Goal: Information Seeking & Learning: Learn about a topic

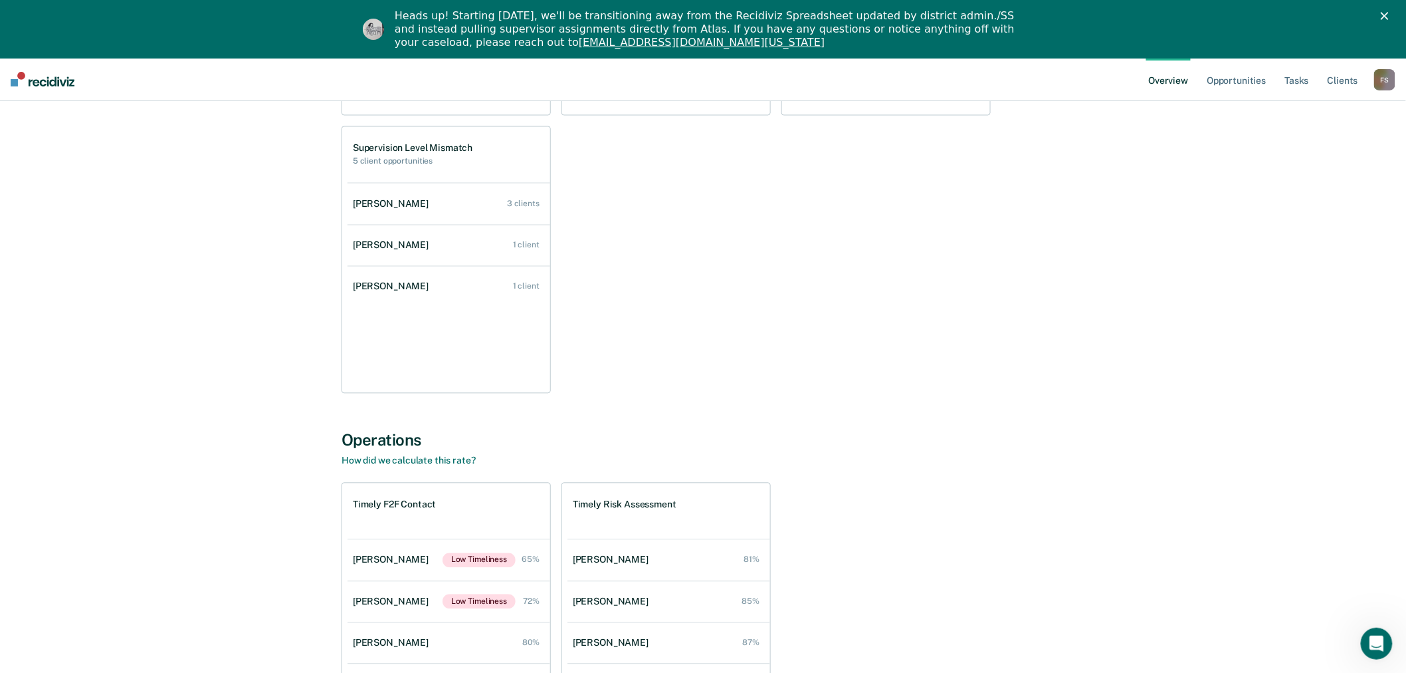
scroll to position [1034, 0]
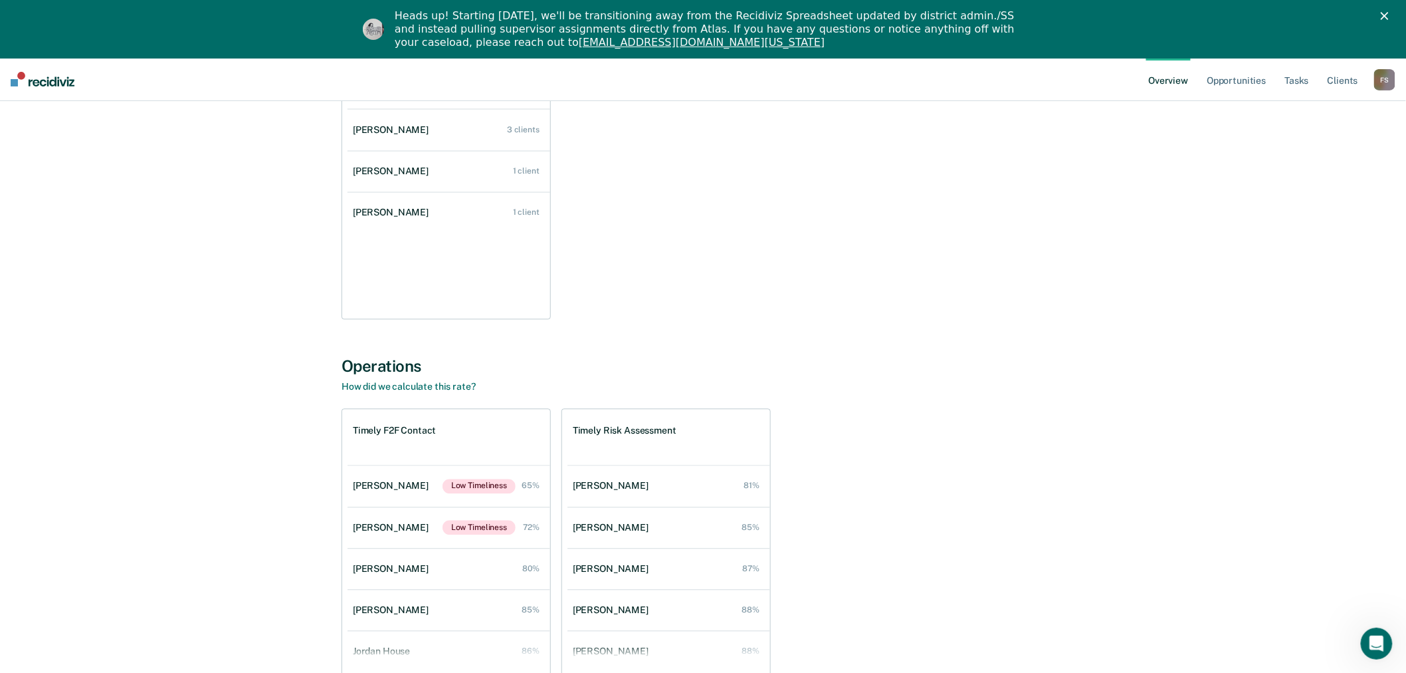
click at [1380, 81] on div "F S" at bounding box center [1384, 79] width 21 height 21
click at [1333, 141] on link "Go to Operations" at bounding box center [1331, 144] width 107 height 11
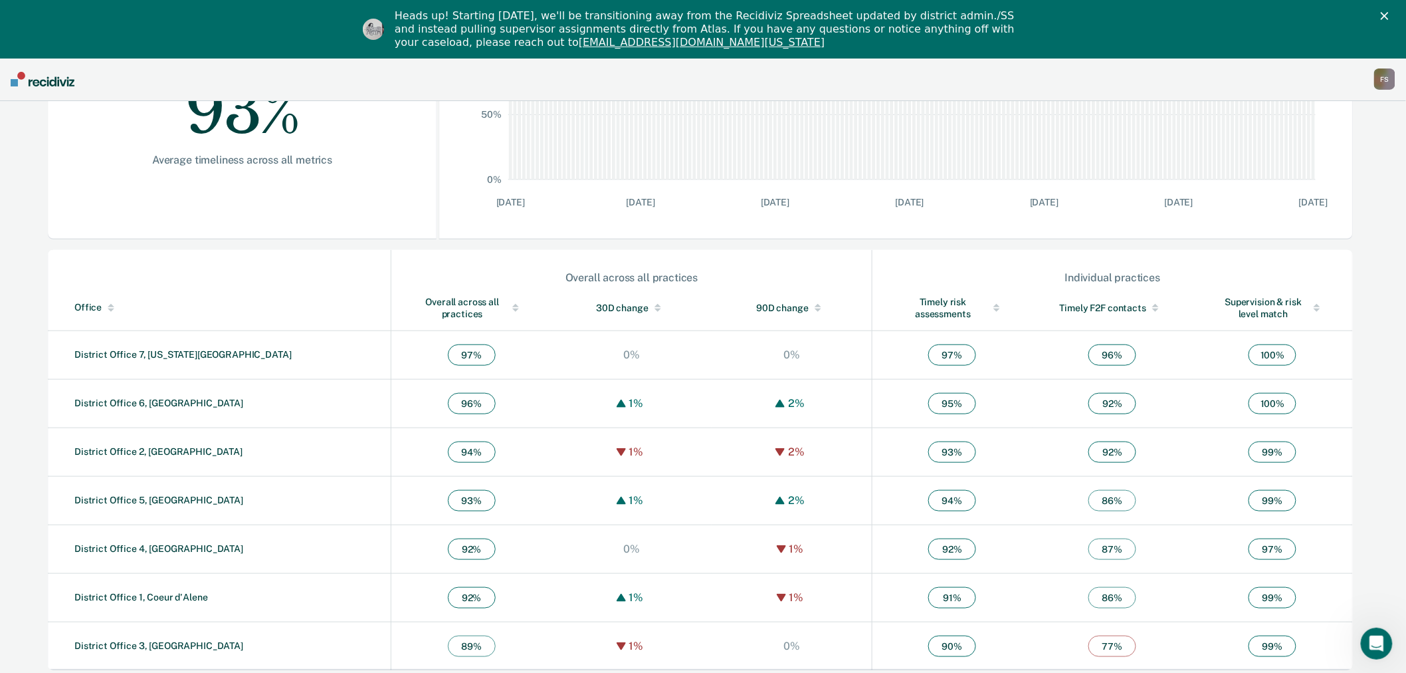
scroll to position [312, 0]
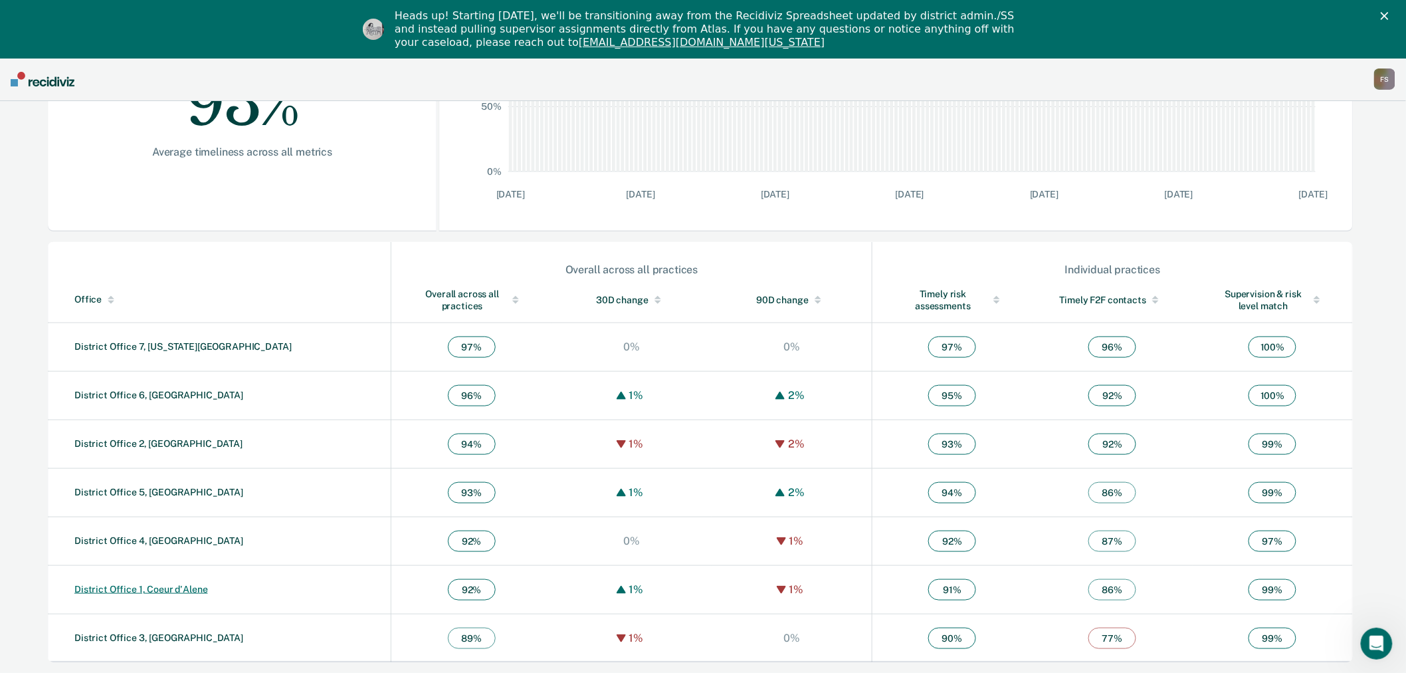
click at [173, 589] on link "District Office 1, Coeur d'Alene" at bounding box center [141, 589] width 134 height 11
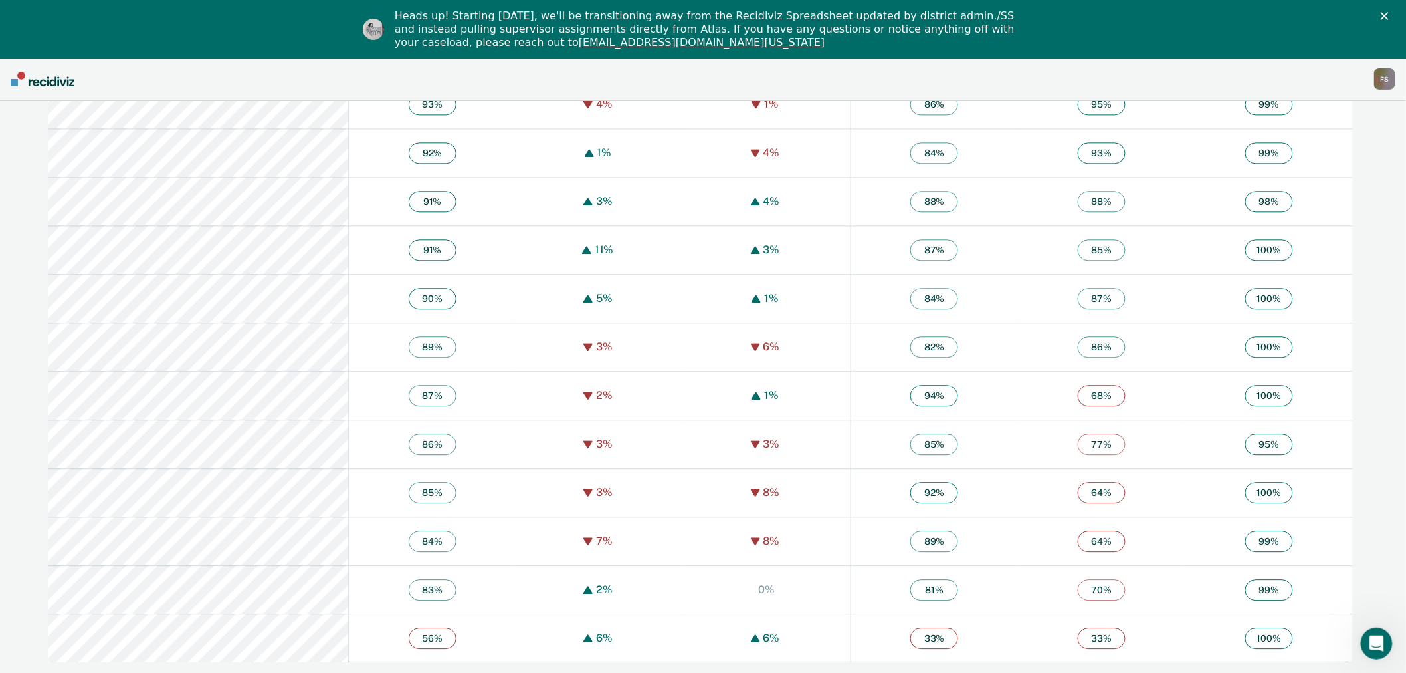
scroll to position [1186, 0]
click at [1298, 490] on tr "85 % 3% 8% 92 % 64 % 100 %" at bounding box center [700, 492] width 1305 height 49
click at [683, 570] on td "0%" at bounding box center [766, 589] width 167 height 49
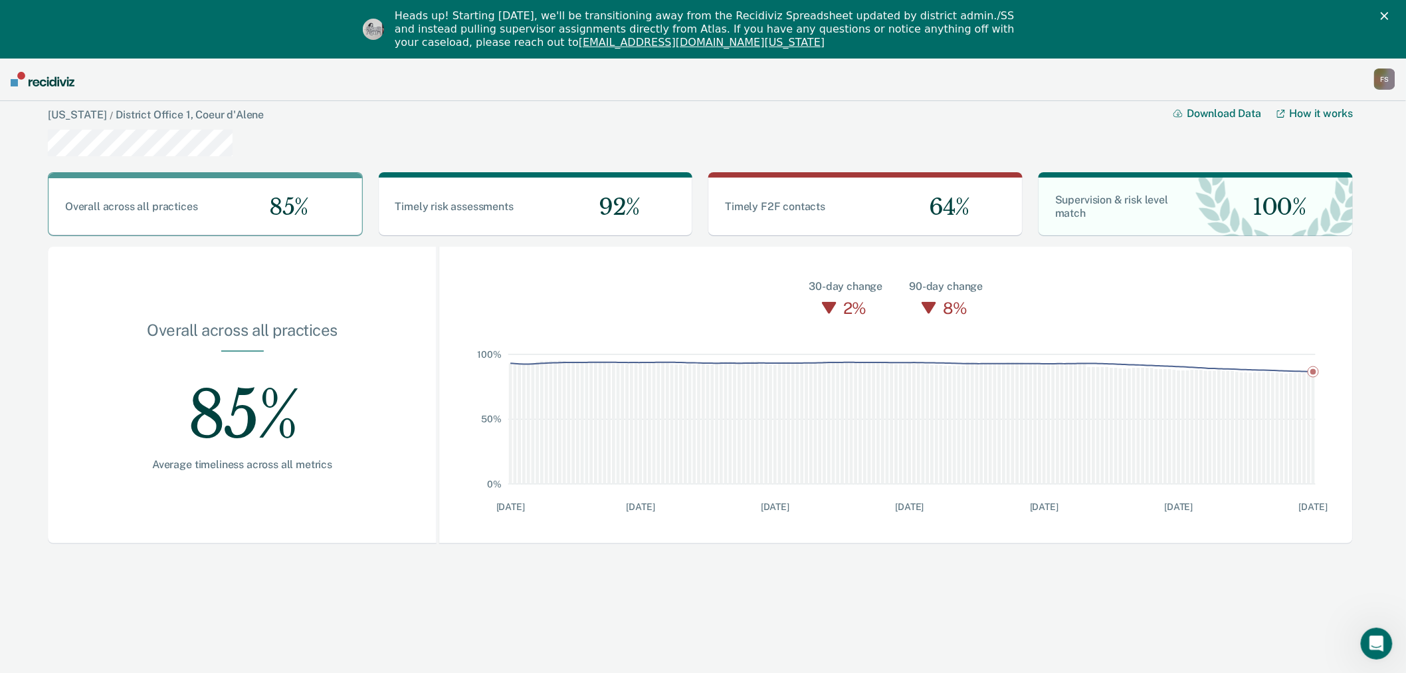
click at [1390, 76] on div "F S" at bounding box center [1384, 78] width 21 height 21
click at [1318, 175] on link "Go to Insights" at bounding box center [1331, 178] width 107 height 11
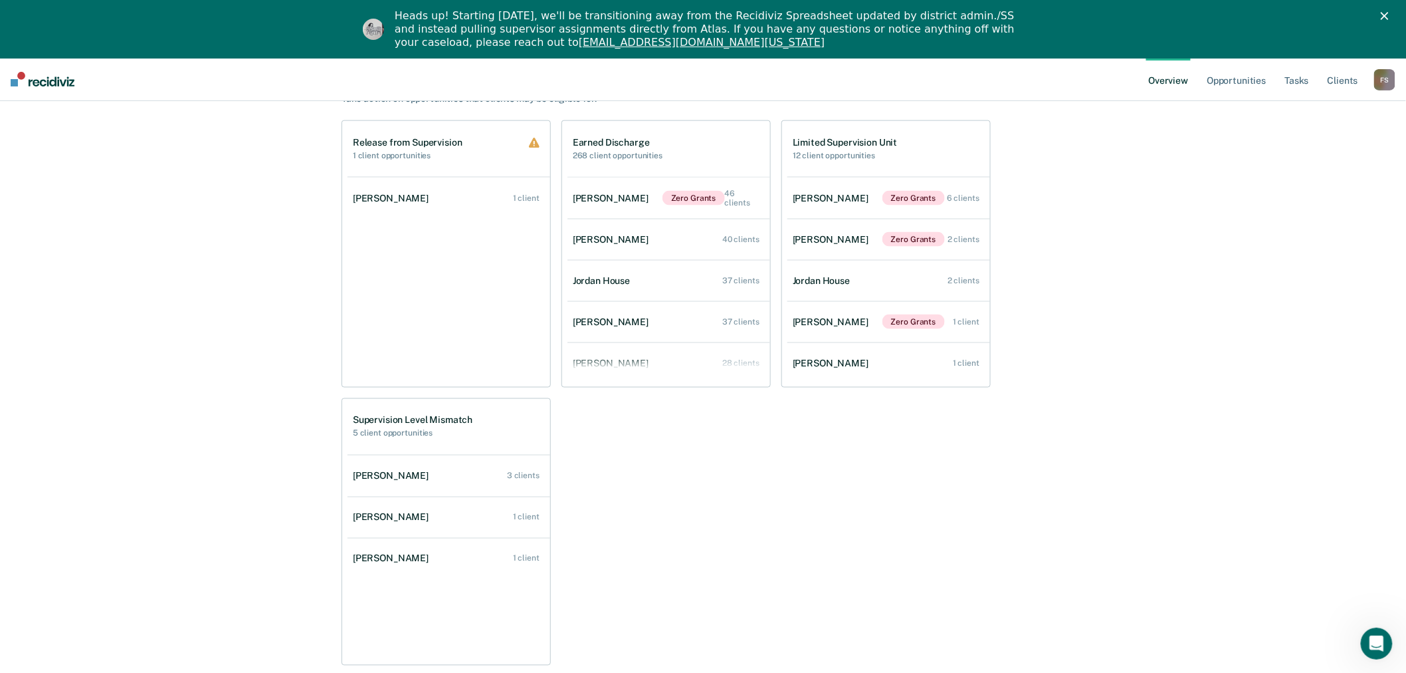
scroll to position [662, 0]
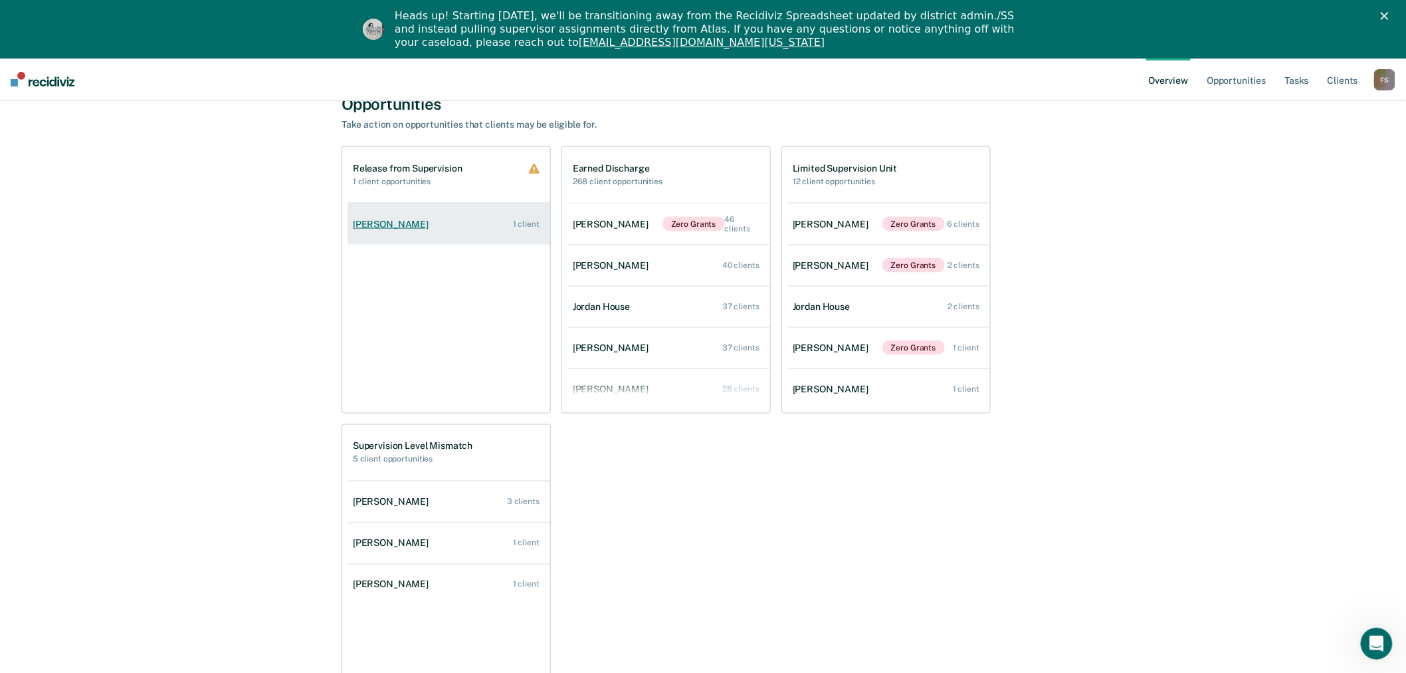
click at [404, 222] on div "[PERSON_NAME]" at bounding box center [393, 224] width 81 height 11
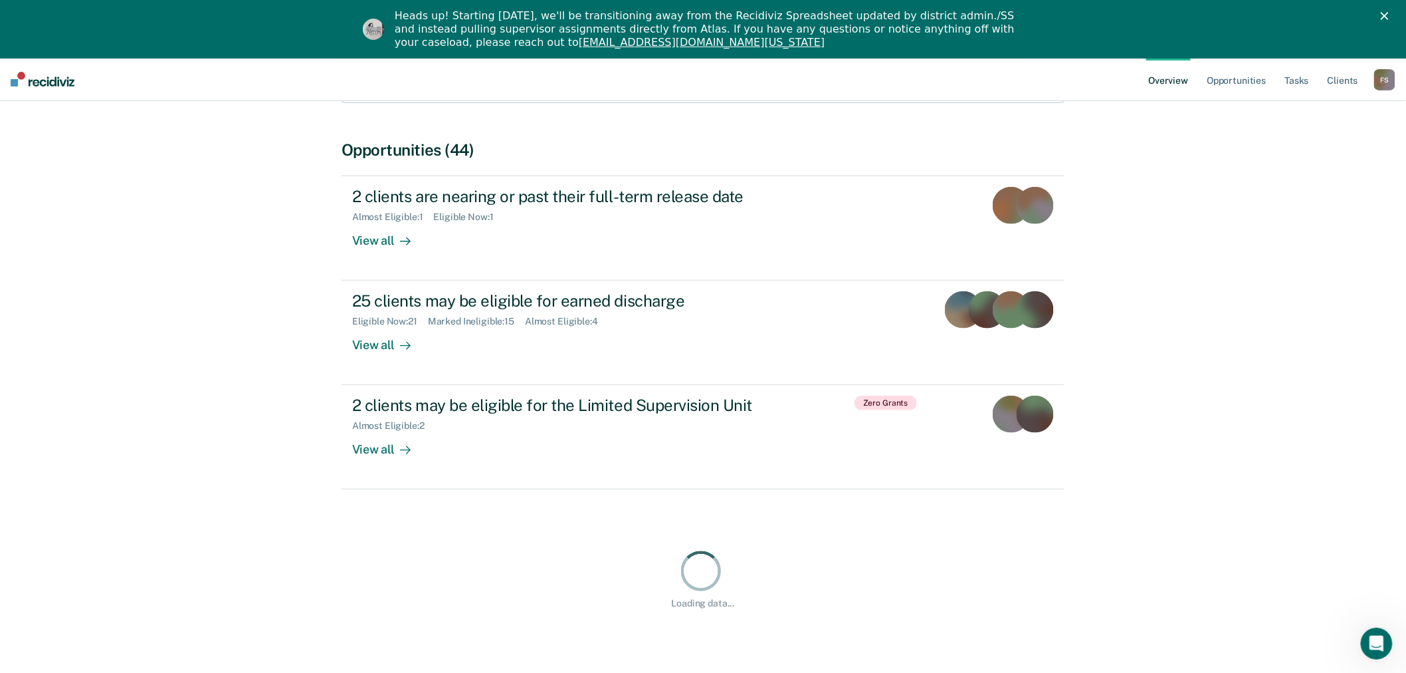
scroll to position [270, 0]
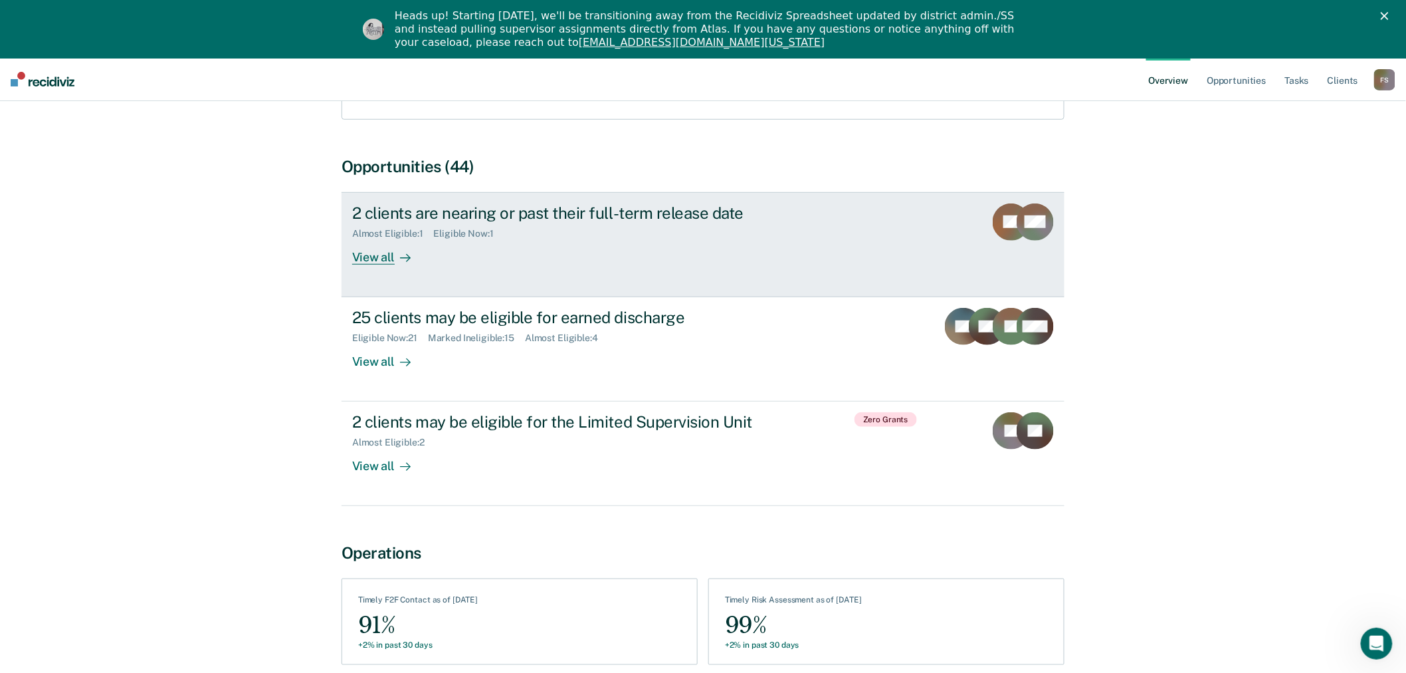
click at [374, 239] on div "View all" at bounding box center [389, 252] width 74 height 26
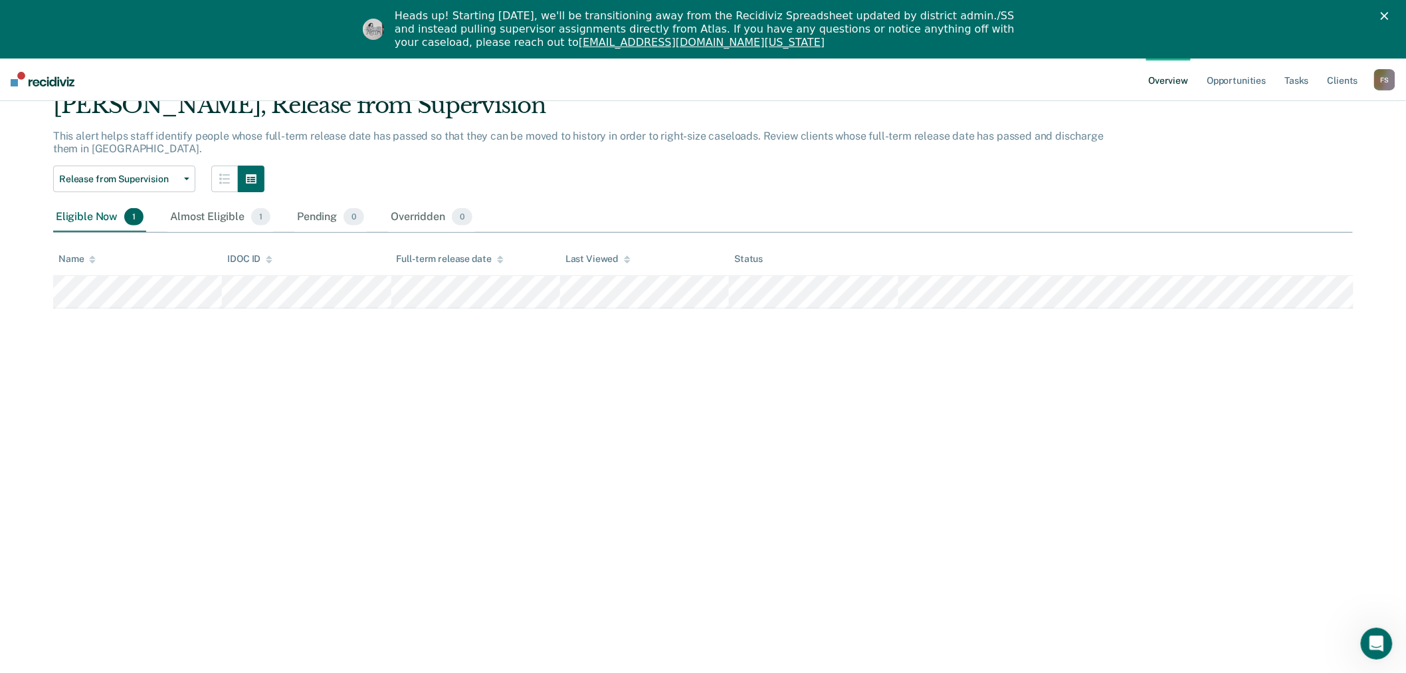
click at [1380, 78] on div "F S" at bounding box center [1384, 79] width 21 height 21
click at [1323, 144] on link "Go to Operations" at bounding box center [1331, 144] width 107 height 11
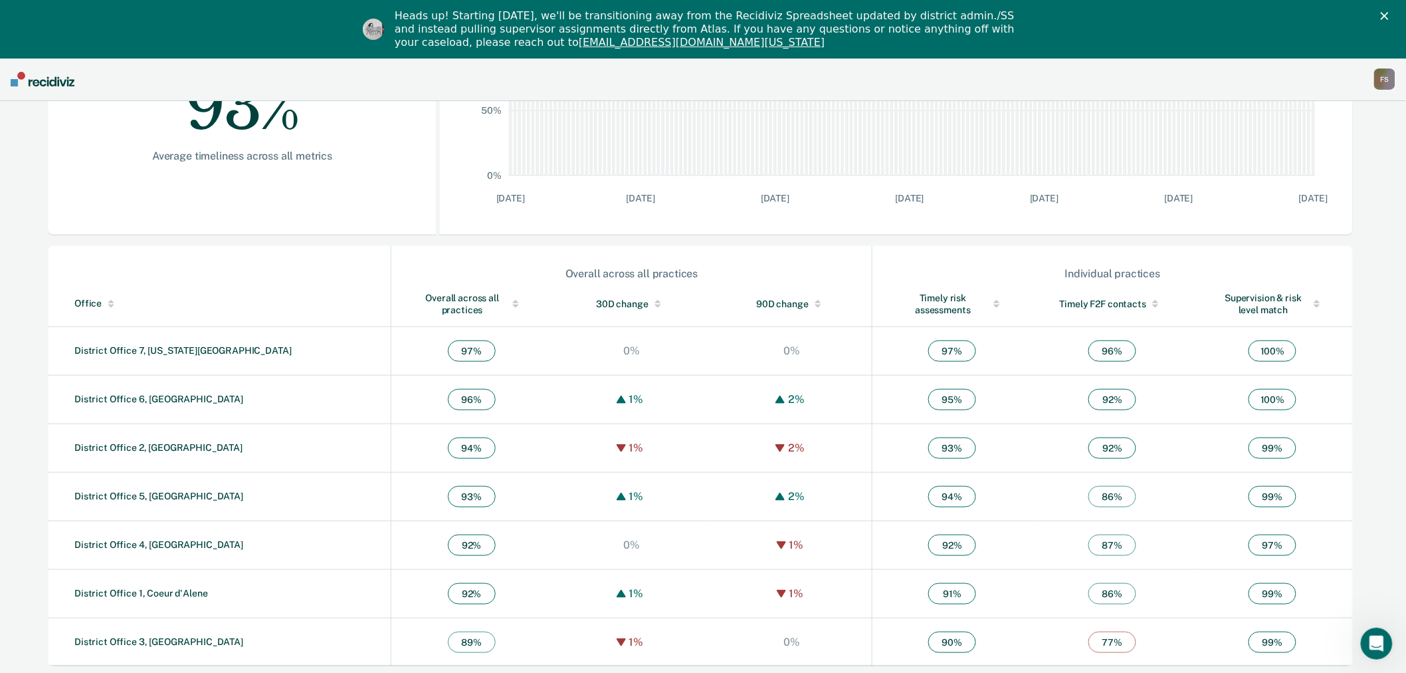
scroll to position [312, 0]
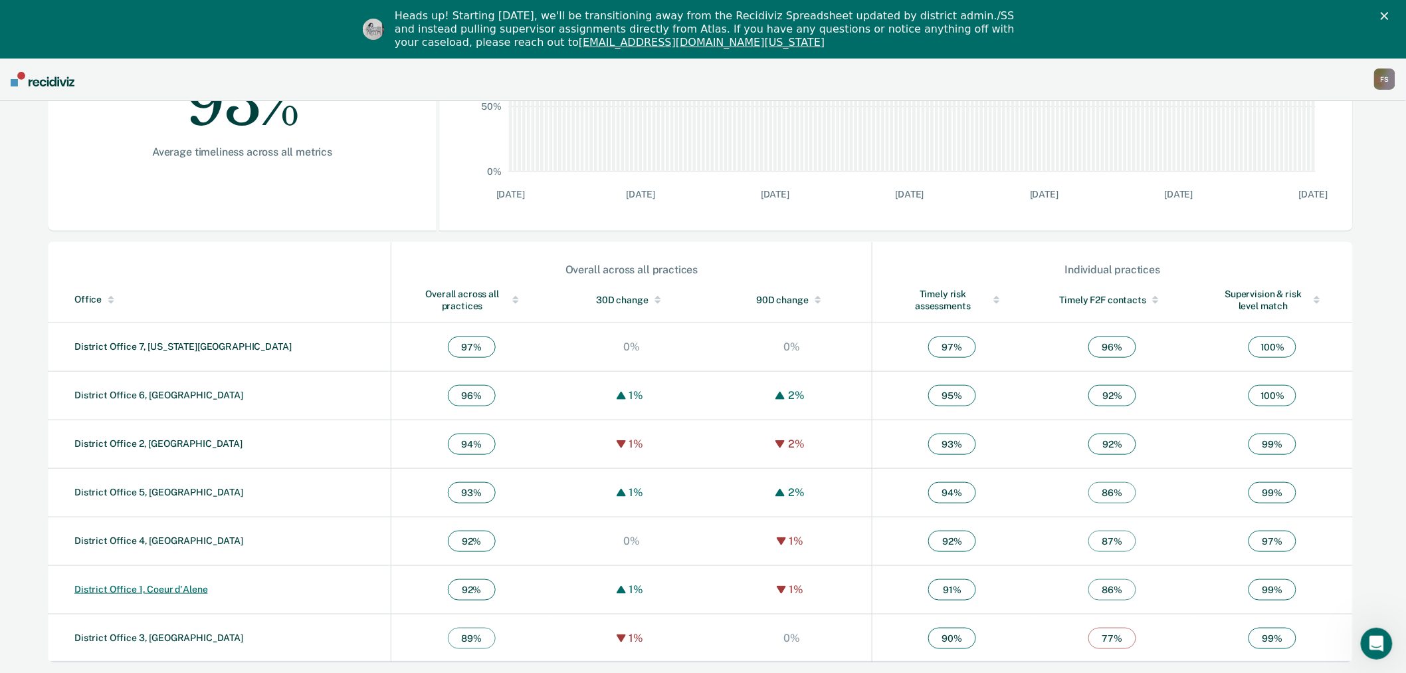
click at [156, 588] on link "District Office 1, Coeur d'Alene" at bounding box center [141, 589] width 134 height 11
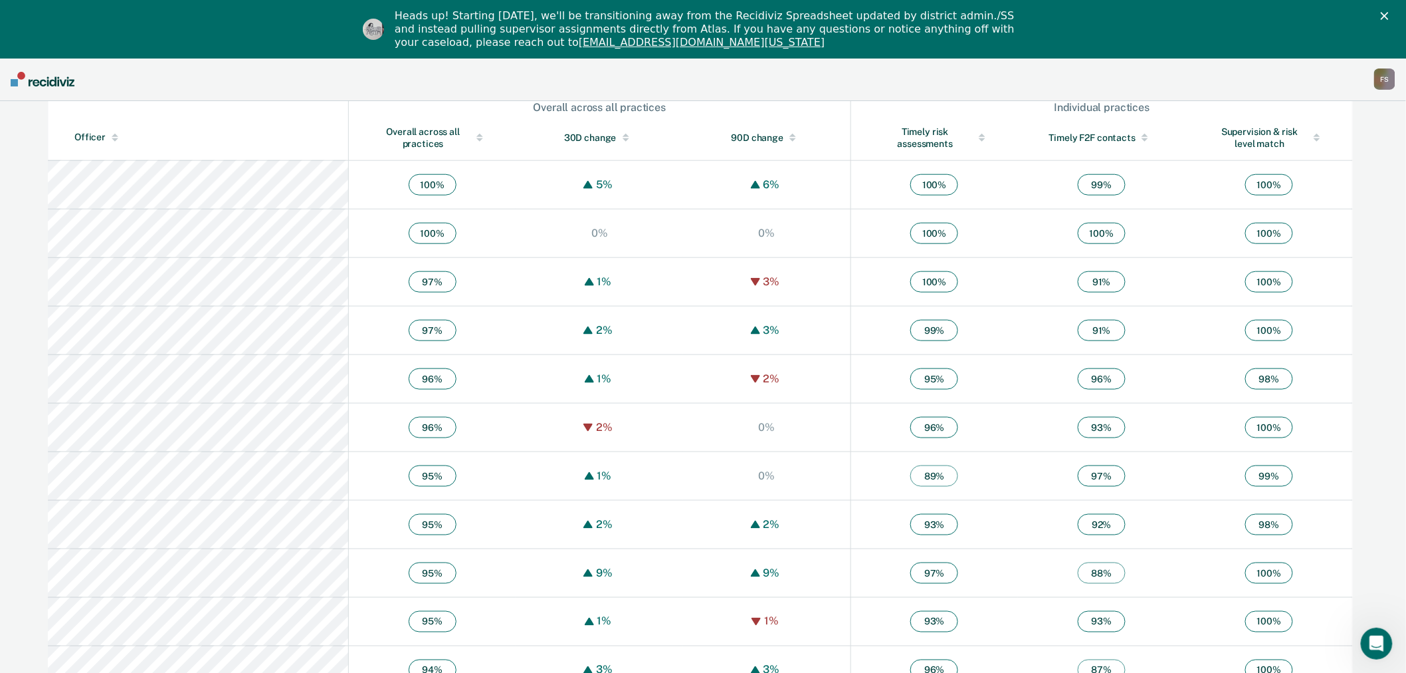
scroll to position [448, 0]
